Goal: Transaction & Acquisition: Download file/media

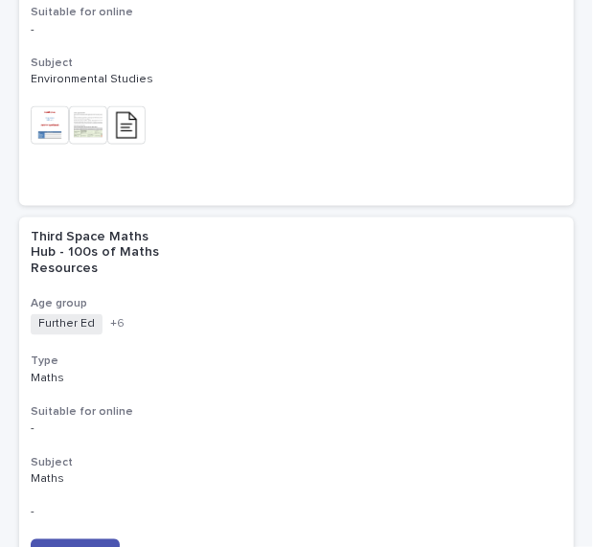
scroll to position [565, 0]
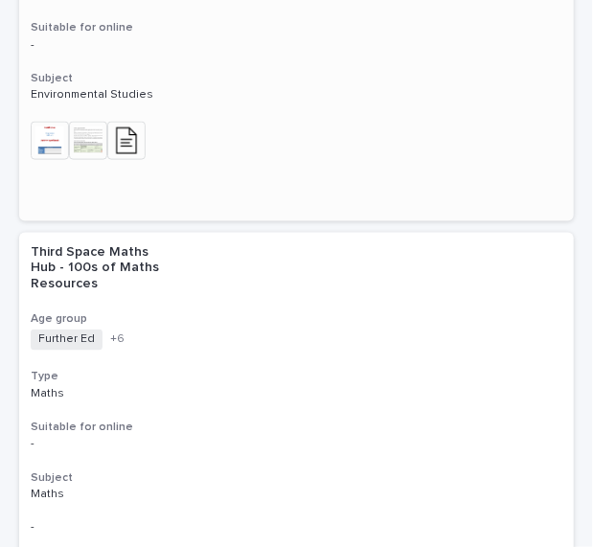
click at [135, 122] on img at bounding box center [126, 141] width 38 height 38
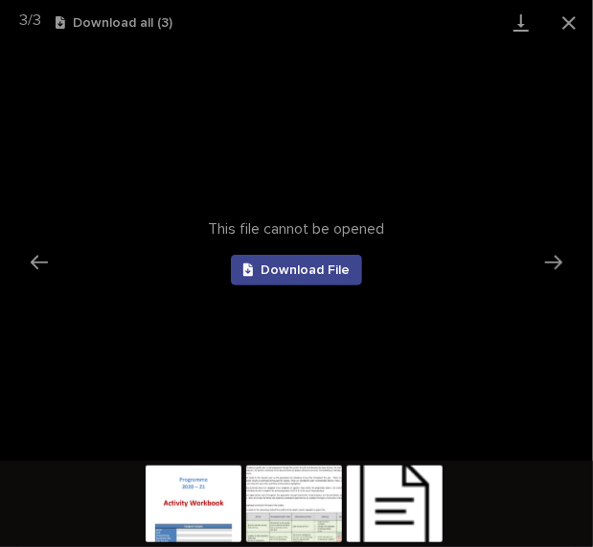
scroll to position [0, 0]
click at [274, 278] on link "Download File" at bounding box center [297, 270] width 132 height 31
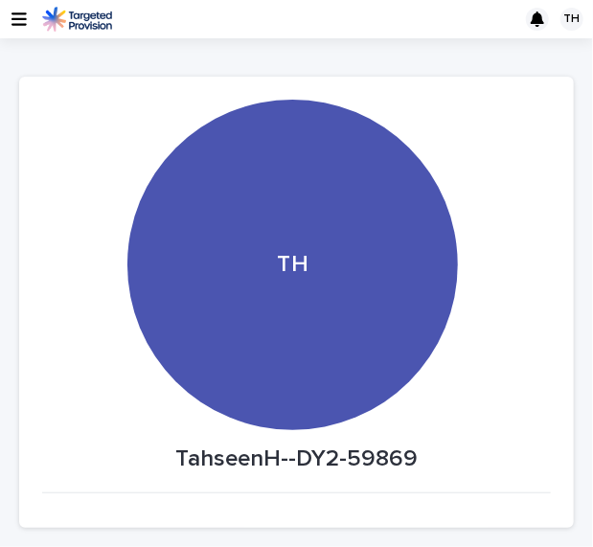
click at [26, 24] on div "TH" at bounding box center [296, 19] width 593 height 38
click at [12, 20] on icon "button" at bounding box center [19, 19] width 15 height 17
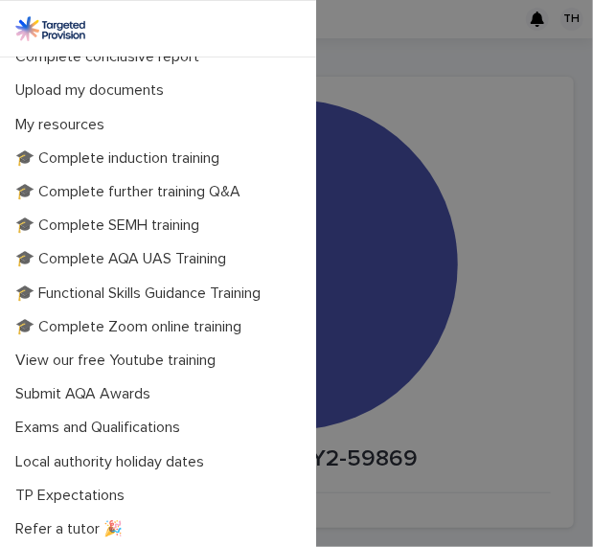
scroll to position [420, 0]
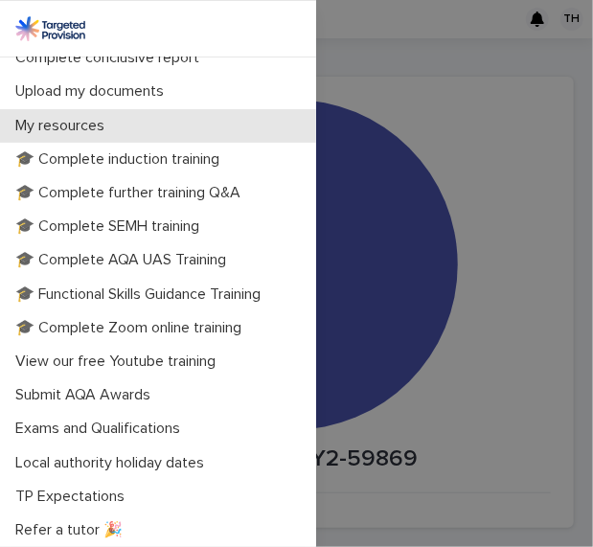
click at [48, 132] on p "My resources" at bounding box center [64, 126] width 112 height 18
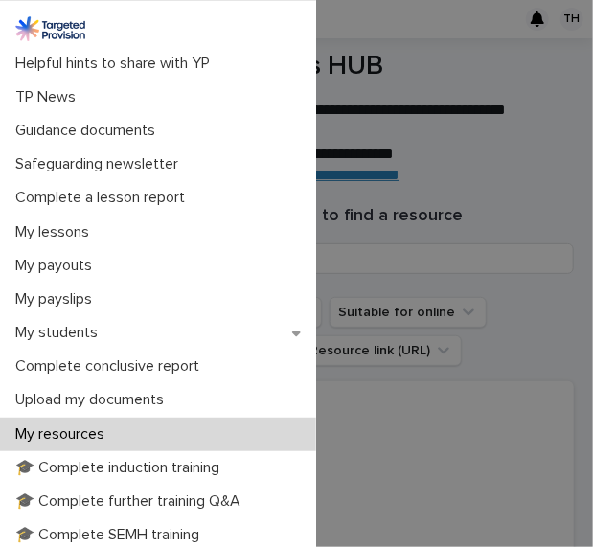
scroll to position [187, 0]
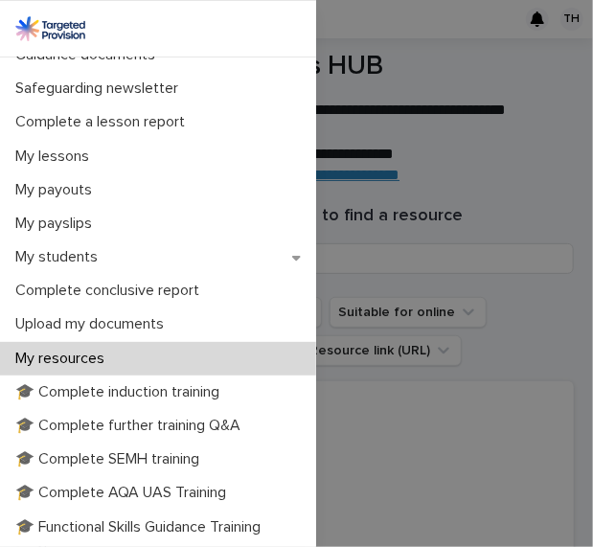
click at [133, 366] on div "My resources" at bounding box center [158, 359] width 316 height 34
click at [507, 185] on div "My profile & availability Update profile & availability 🔴 Raise a safeguarding …" at bounding box center [296, 273] width 593 height 547
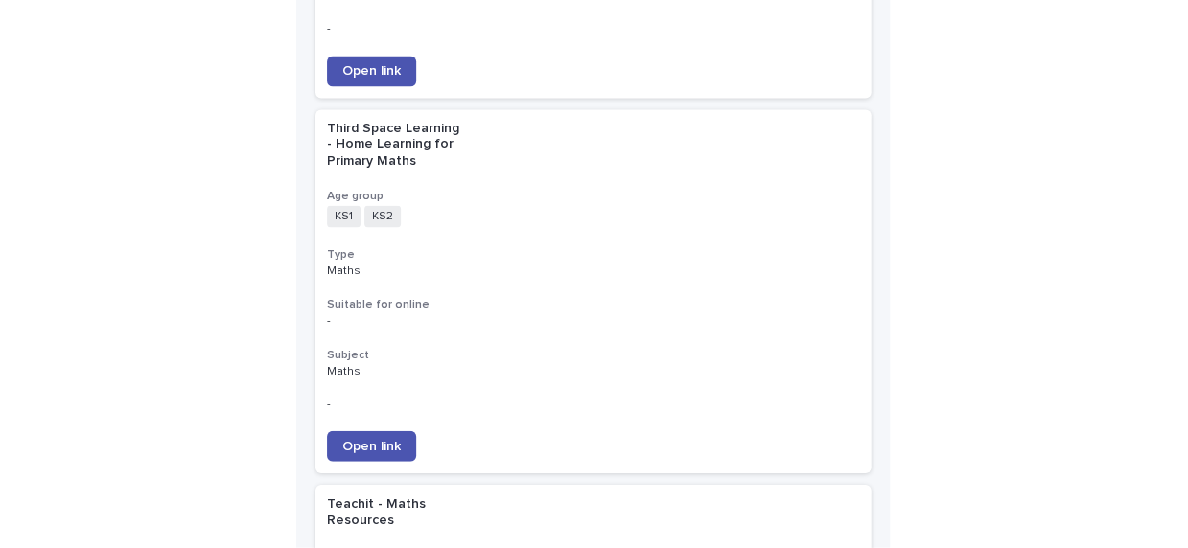
scroll to position [1106, 0]
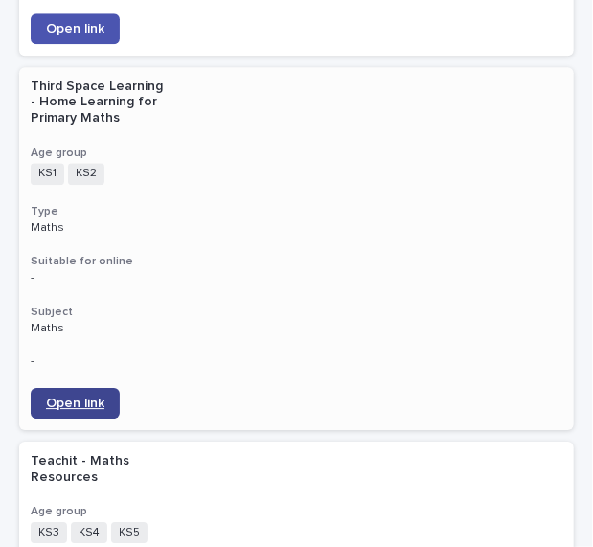
click at [78, 397] on span "Open link" at bounding box center [75, 403] width 58 height 13
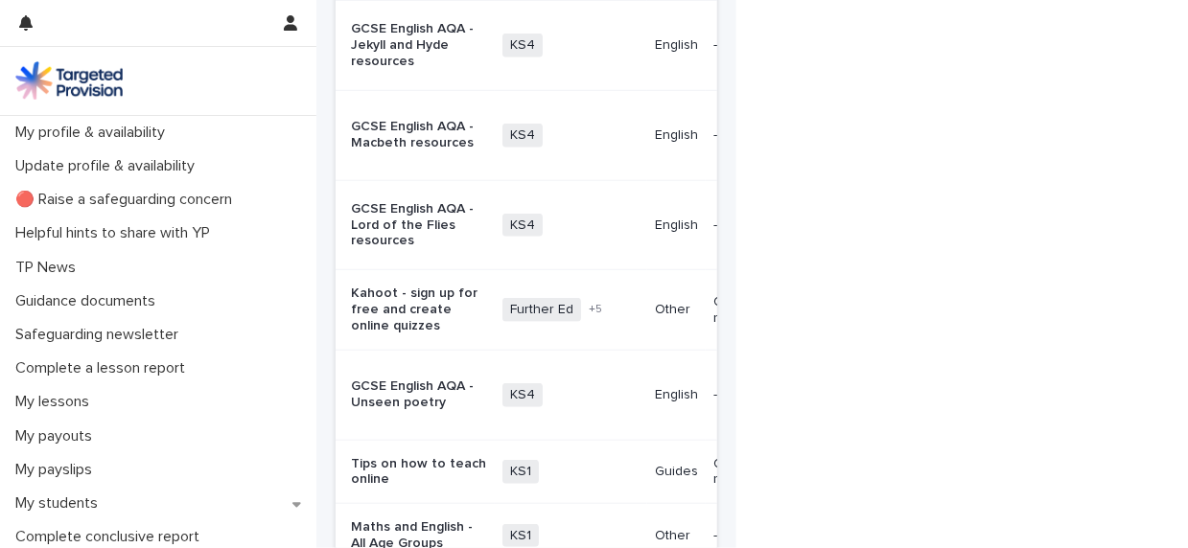
scroll to position [1045, 0]
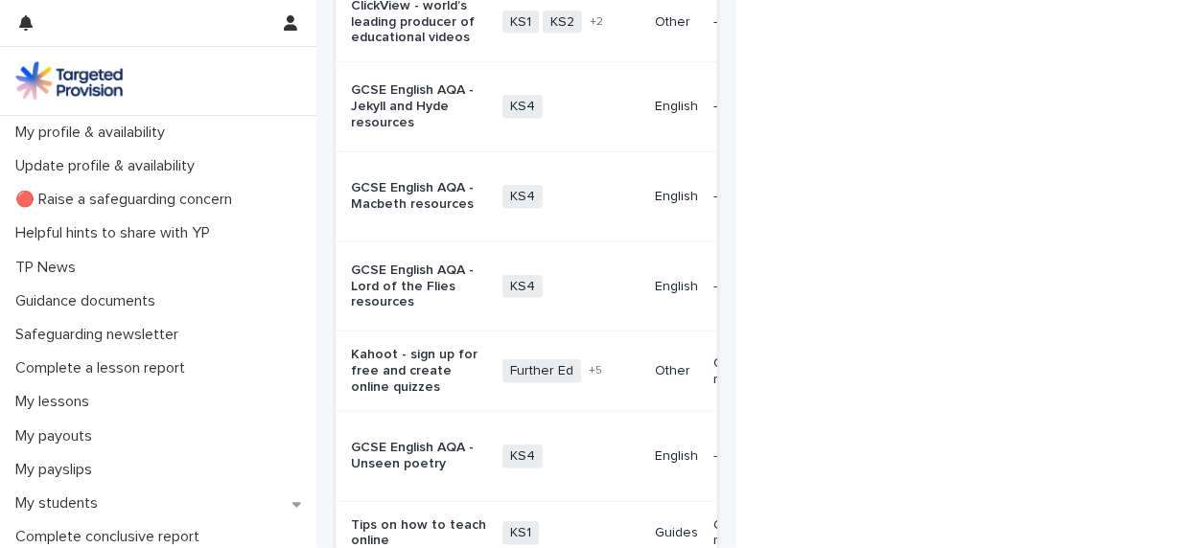
click at [407, 213] on p "GCSE English AQA - Macbeth resources" at bounding box center [419, 196] width 136 height 33
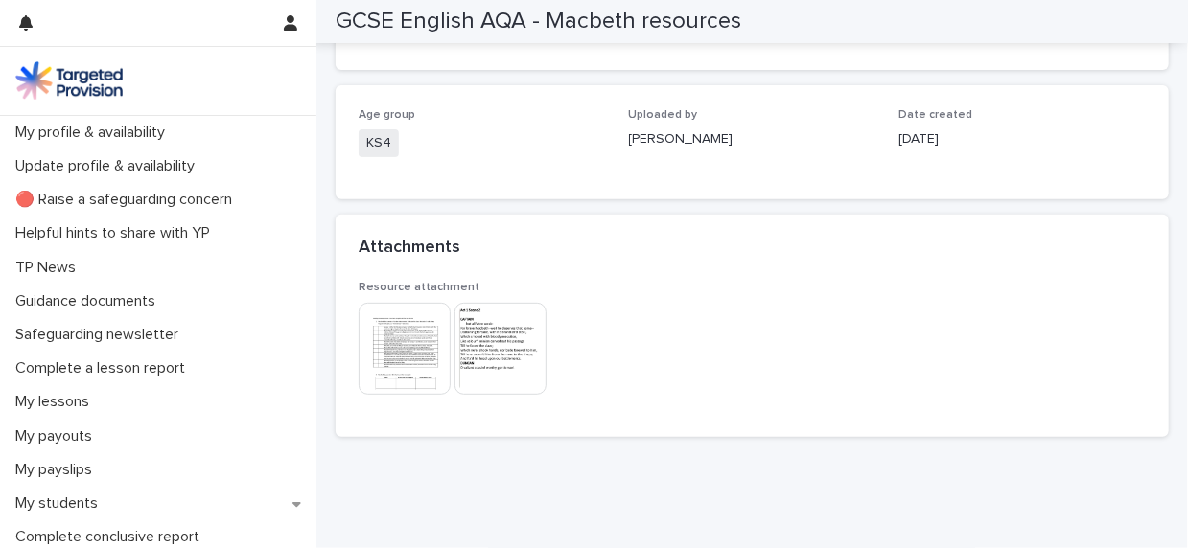
scroll to position [251, 0]
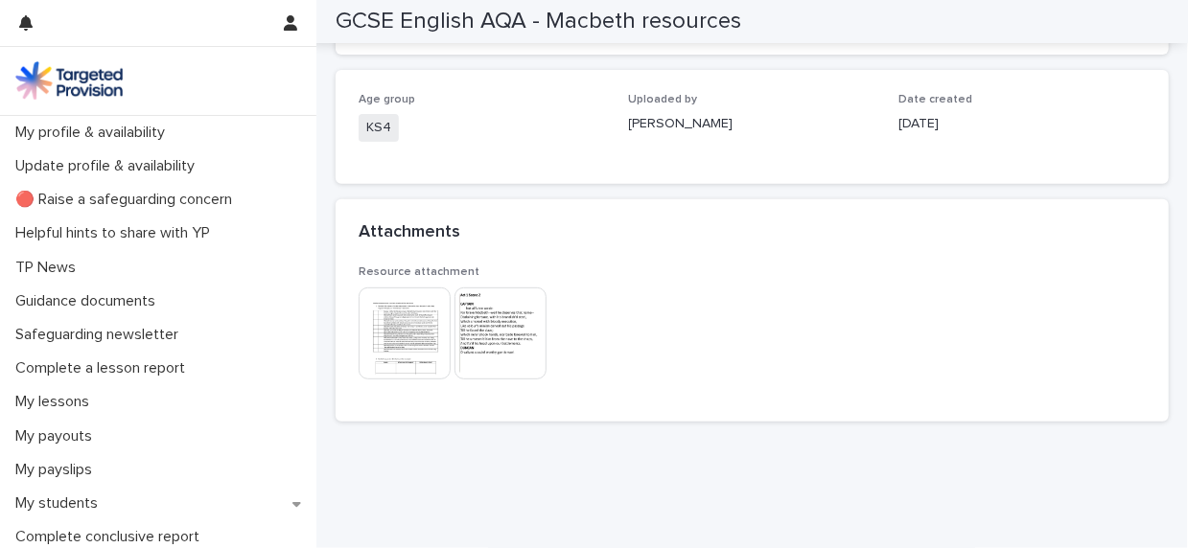
click at [432, 314] on img at bounding box center [405, 334] width 92 height 92
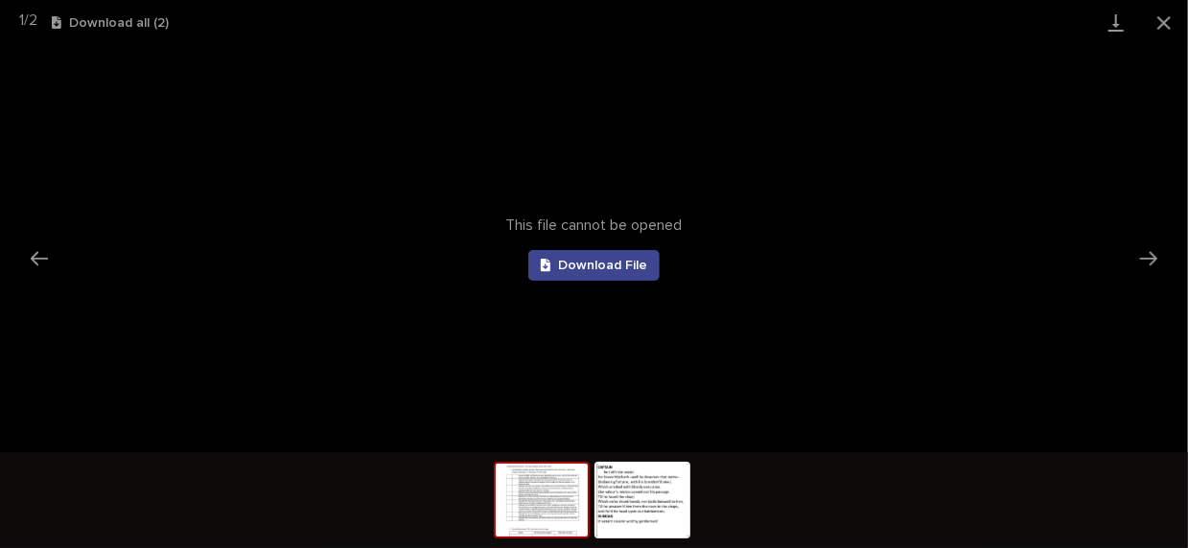
scroll to position [0, 0]
click at [583, 262] on span "Download File" at bounding box center [602, 265] width 89 height 13
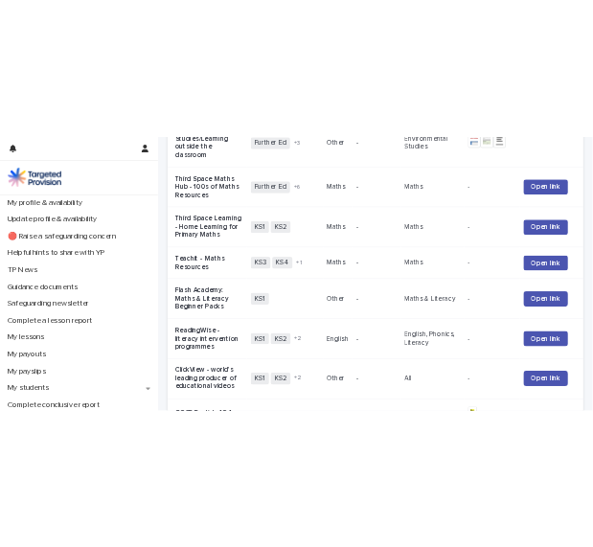
scroll to position [455, 0]
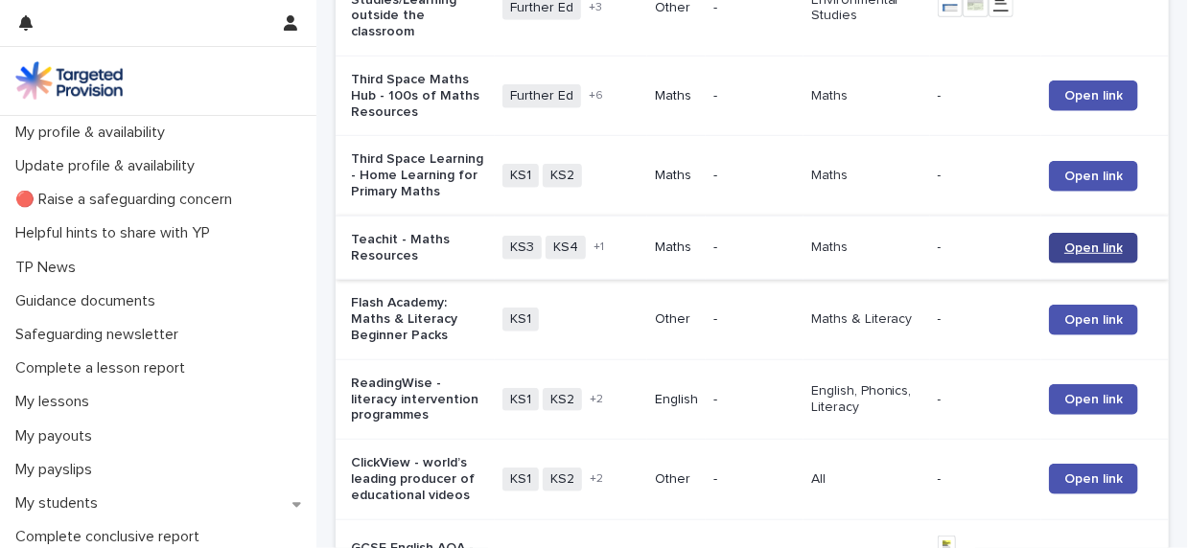
click at [593, 255] on span "Open link" at bounding box center [1093, 248] width 58 height 13
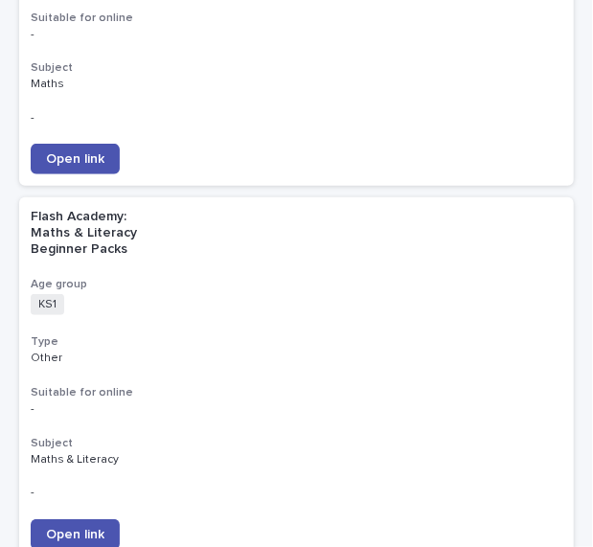
scroll to position [1724, 0]
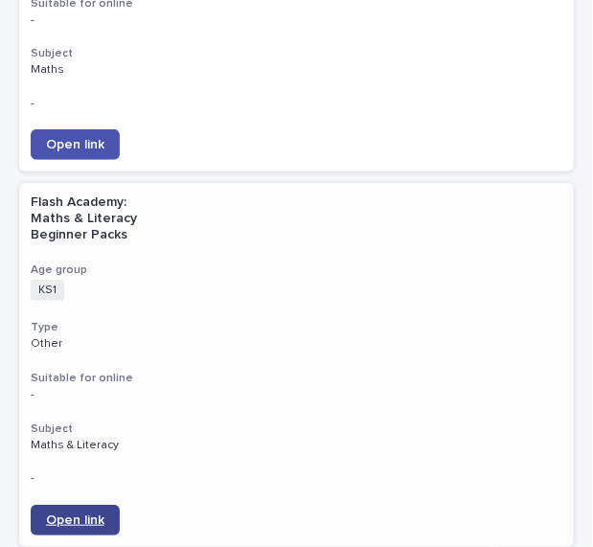
click at [83, 505] on link "Open link" at bounding box center [75, 520] width 89 height 31
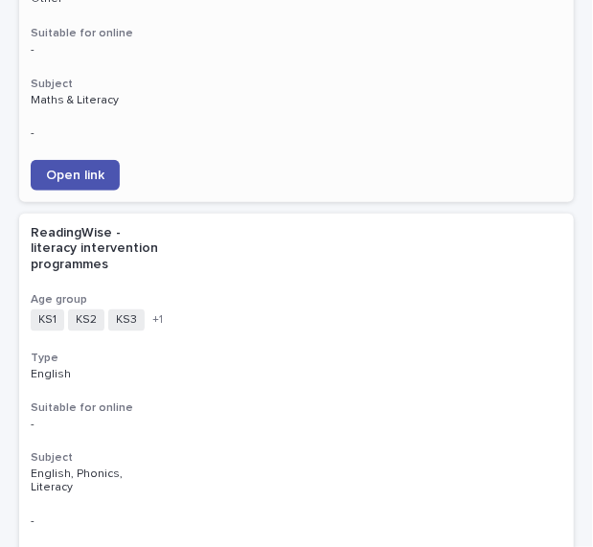
scroll to position [2107, 0]
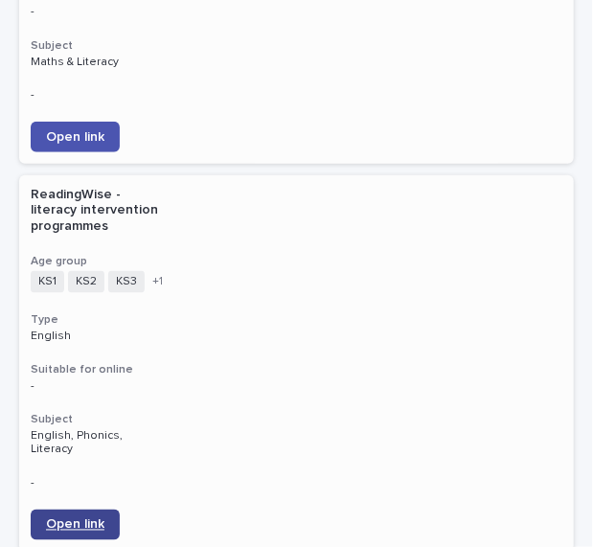
click at [67, 519] on span "Open link" at bounding box center [75, 525] width 58 height 13
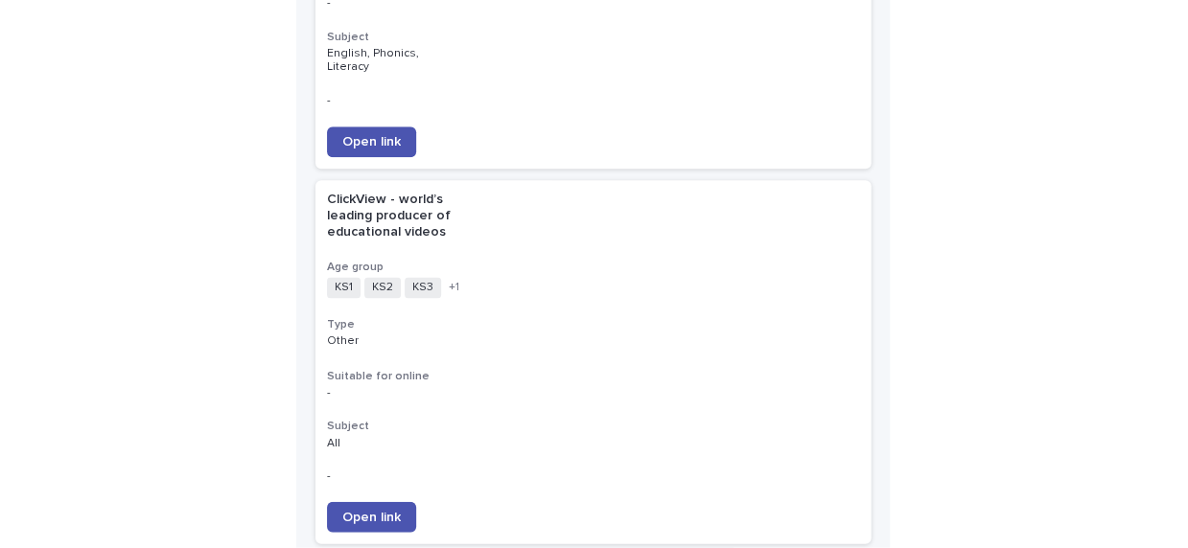
scroll to position [2520, 0]
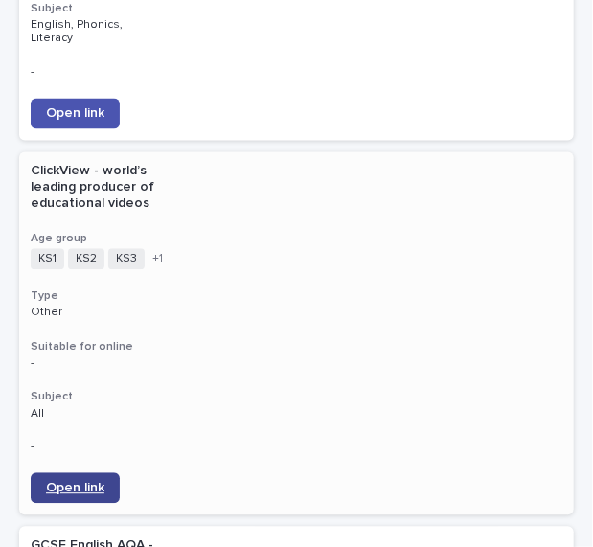
click at [87, 481] on span "Open link" at bounding box center [75, 487] width 58 height 13
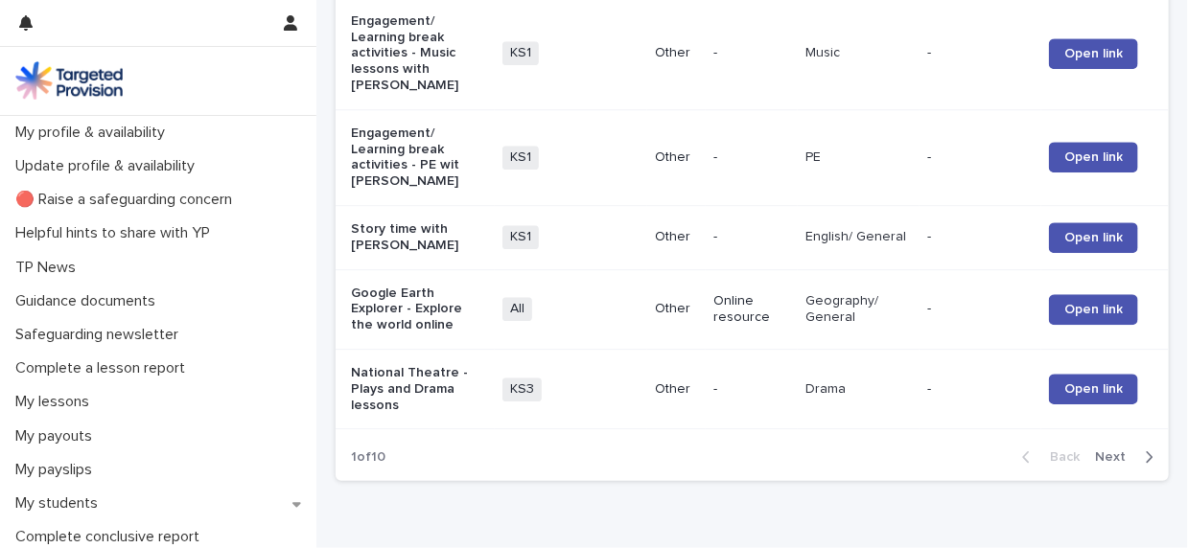
scroll to position [1433, 0]
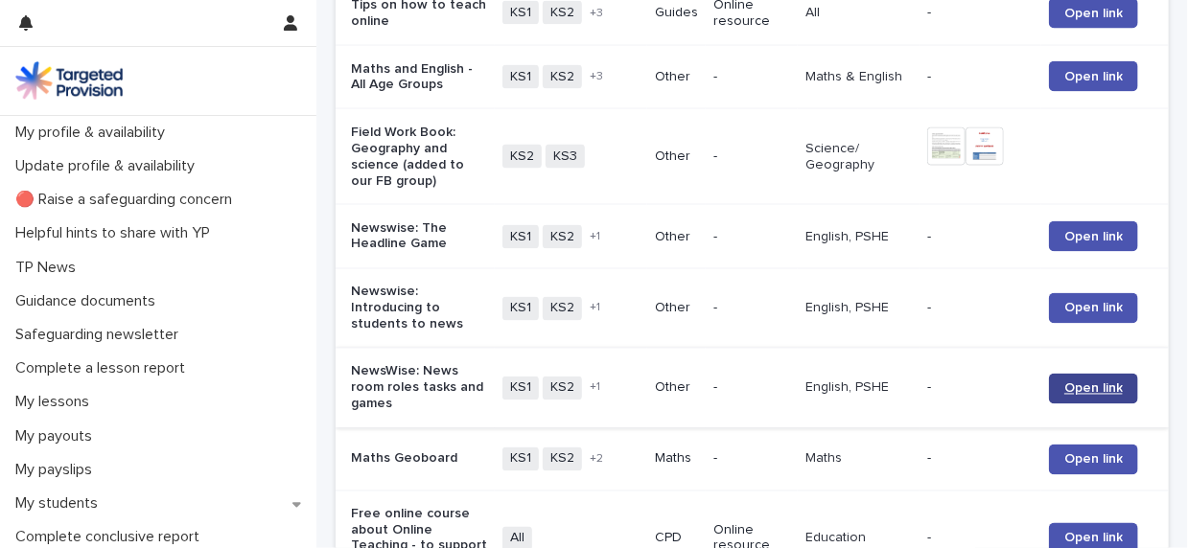
click at [593, 393] on span "Open link" at bounding box center [1093, 389] width 58 height 13
click at [593, 467] on span "Open link" at bounding box center [1093, 459] width 58 height 13
